Goal: Task Accomplishment & Management: Use online tool/utility

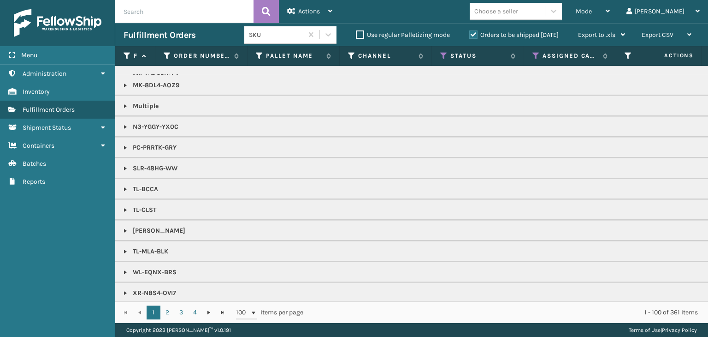
scroll to position [1155, 0]
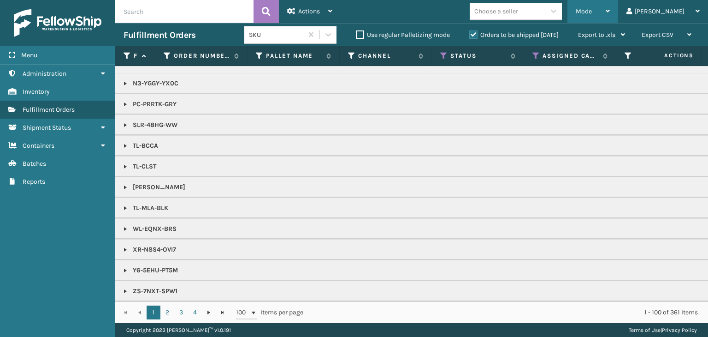
click at [610, 13] on div "Mode" at bounding box center [593, 11] width 34 height 23
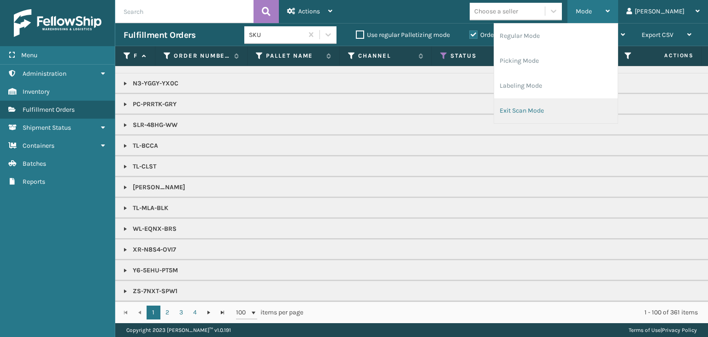
click at [567, 115] on li "Exit Scan Mode" at bounding box center [556, 110] width 124 height 25
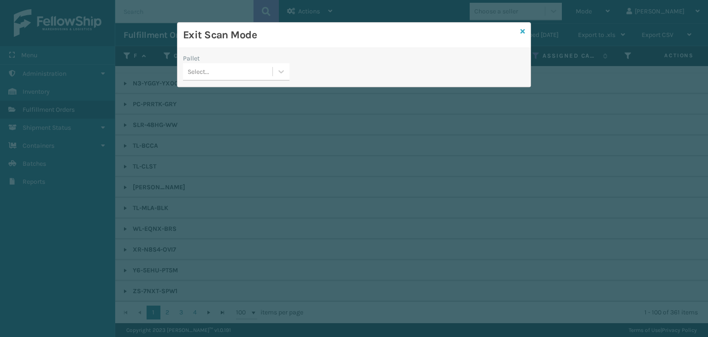
click at [522, 34] on icon at bounding box center [523, 31] width 5 height 6
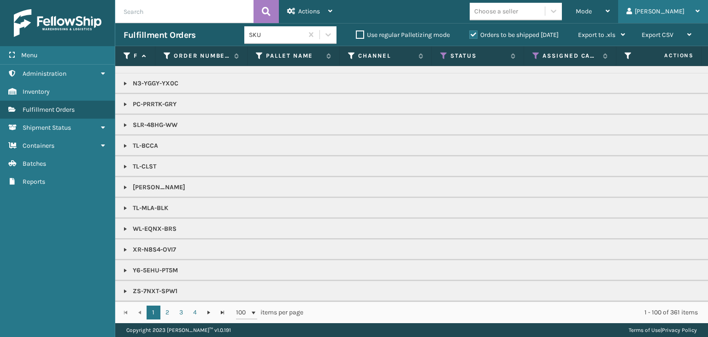
click at [669, 13] on div "Silvia" at bounding box center [663, 11] width 73 height 23
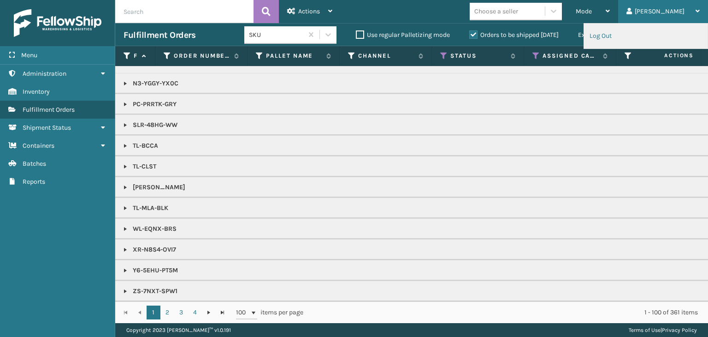
click at [623, 41] on li "Log Out" at bounding box center [646, 36] width 124 height 25
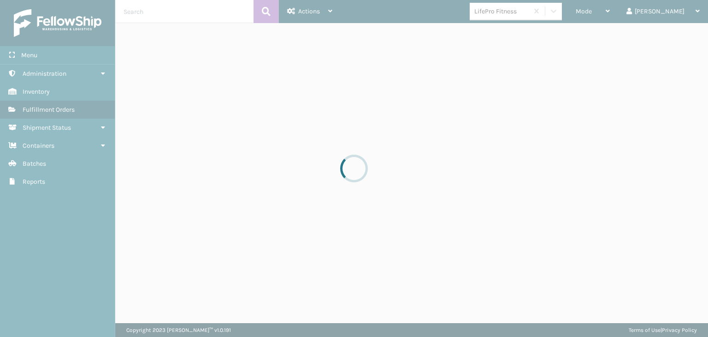
click at [618, 14] on div at bounding box center [354, 168] width 708 height 337
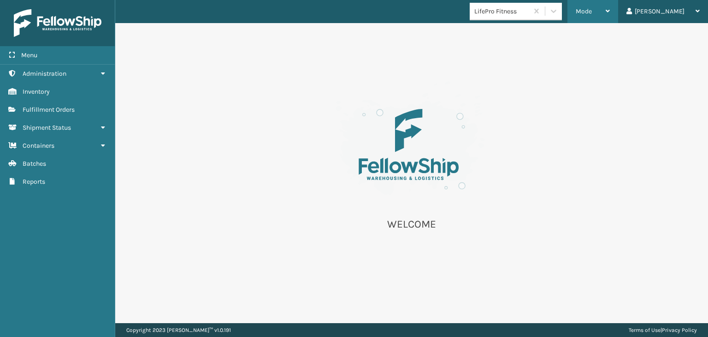
click at [610, 6] on div "Mode" at bounding box center [593, 11] width 34 height 23
click at [576, 76] on li "Labeling Mode" at bounding box center [556, 85] width 124 height 25
